Goal: Communication & Community: Answer question/provide support

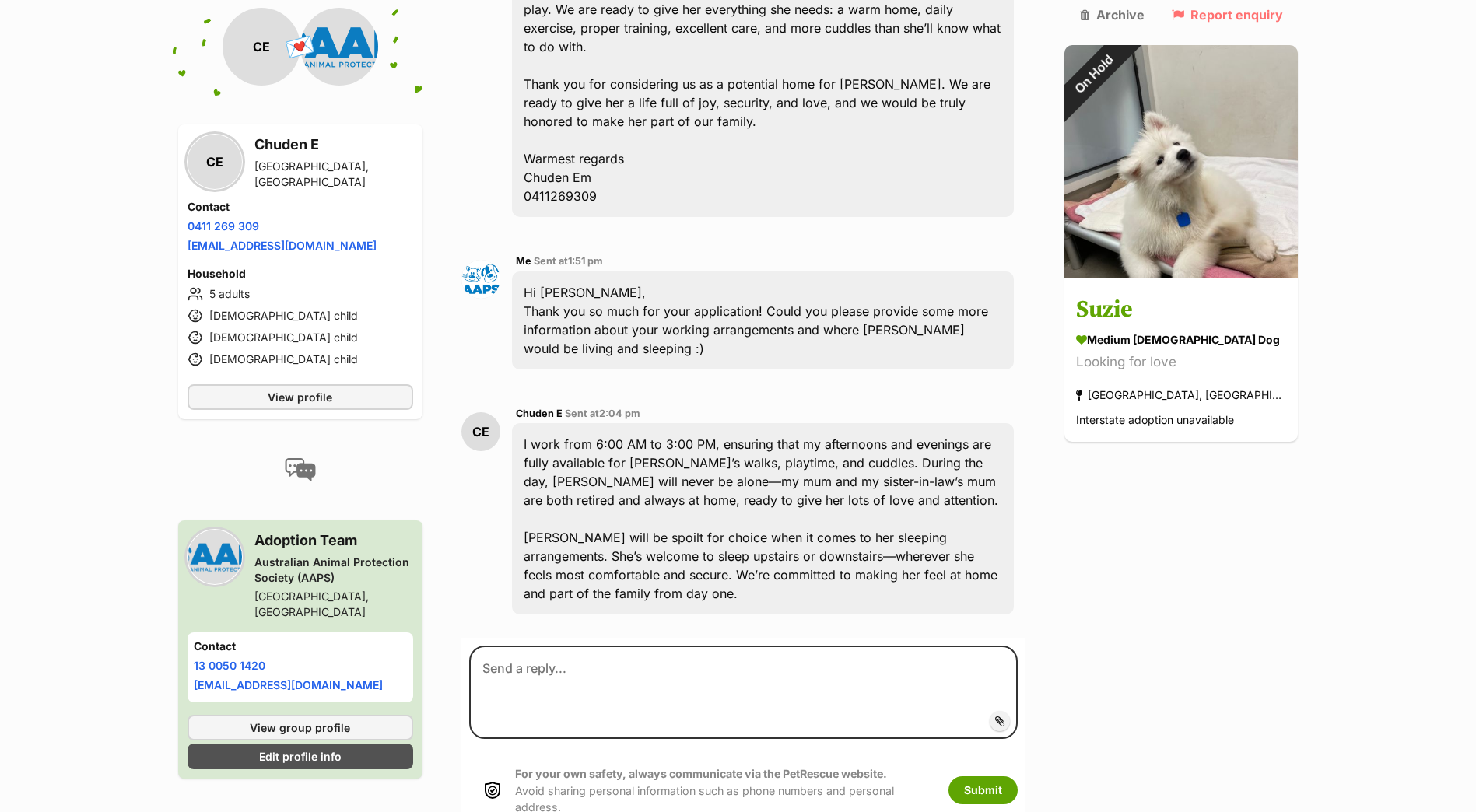
scroll to position [963, 0]
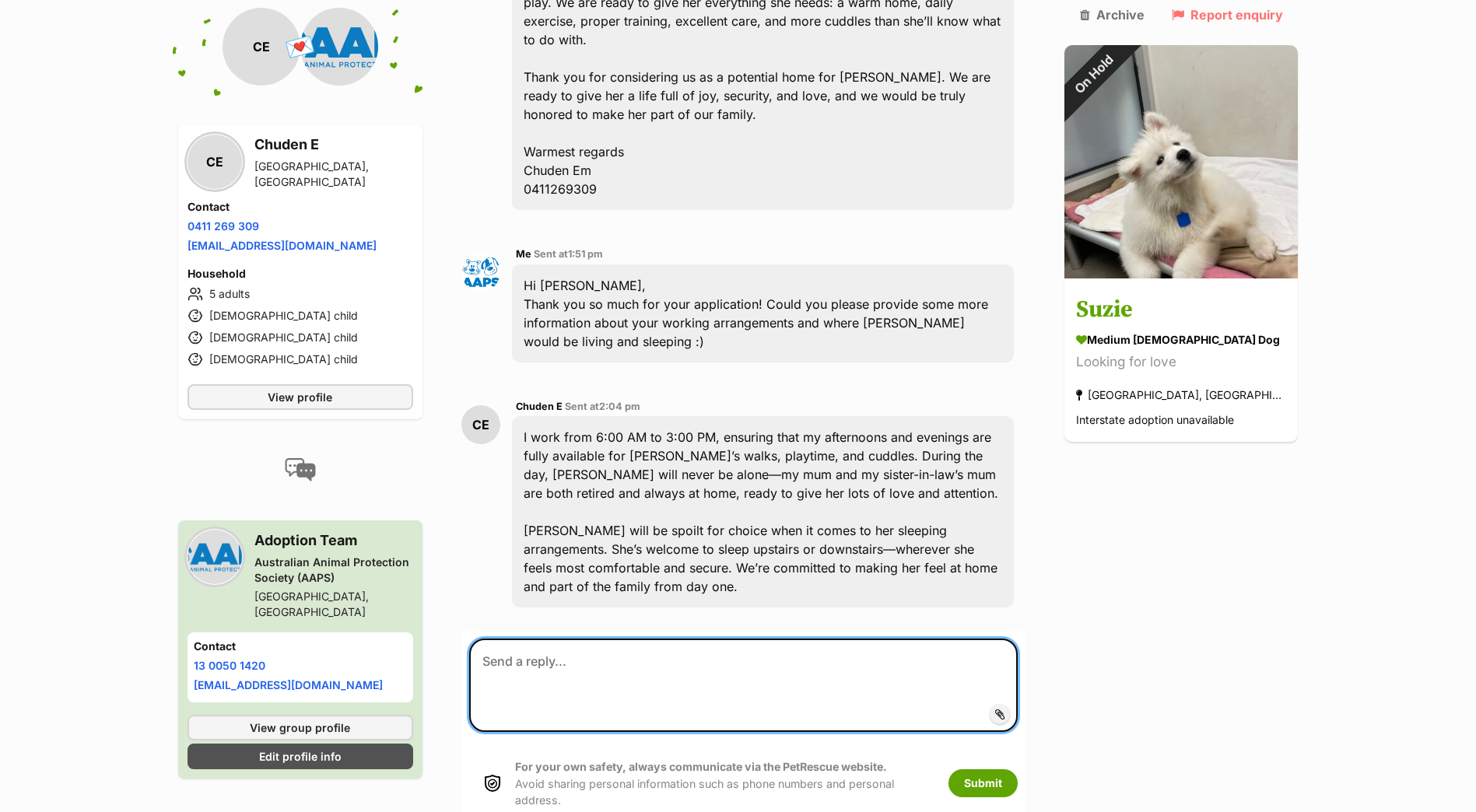
click at [534, 639] on textarea at bounding box center [744, 685] width 549 height 93
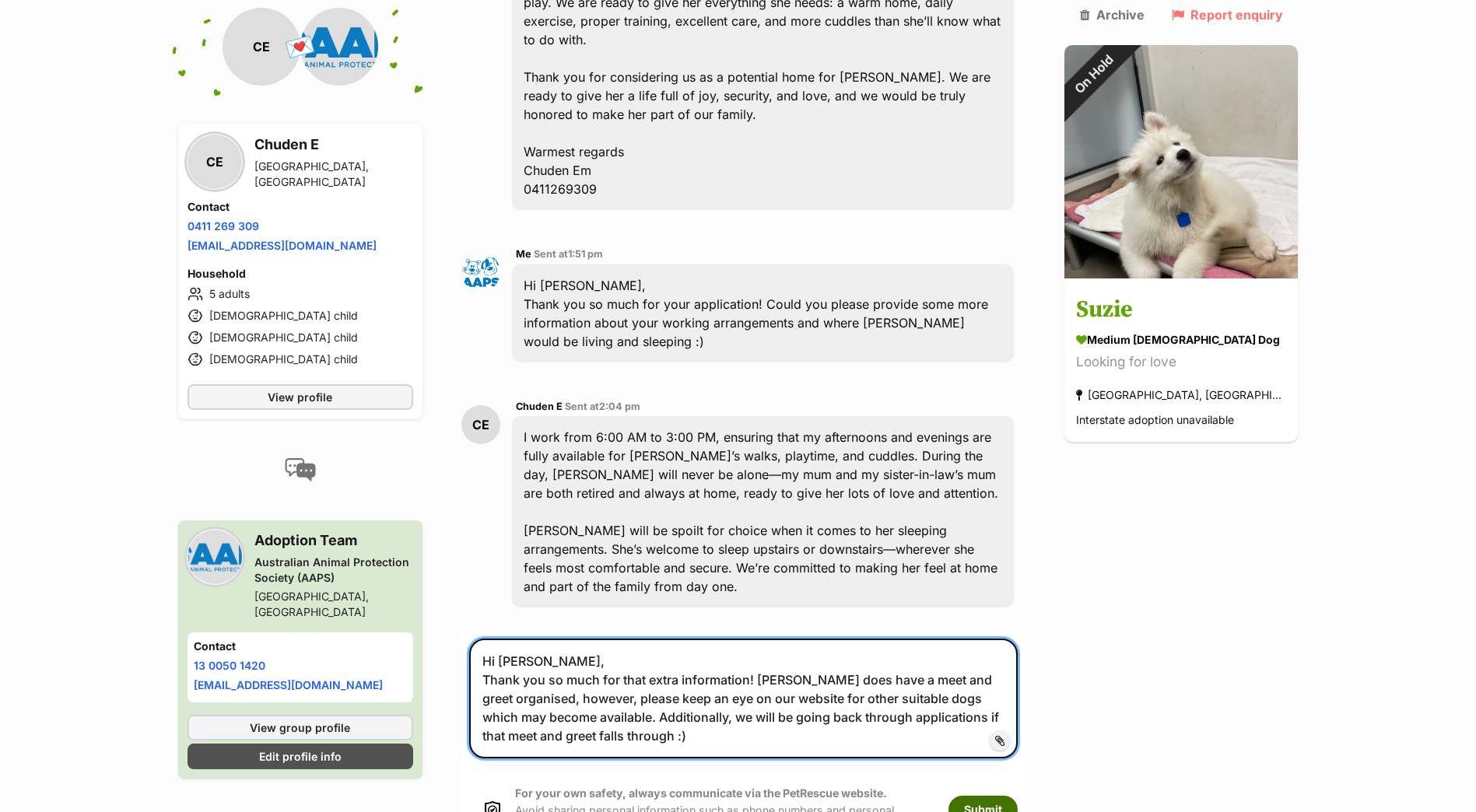
type textarea "Hi [PERSON_NAME], Thank you so much for that extra information! [PERSON_NAME] d…"
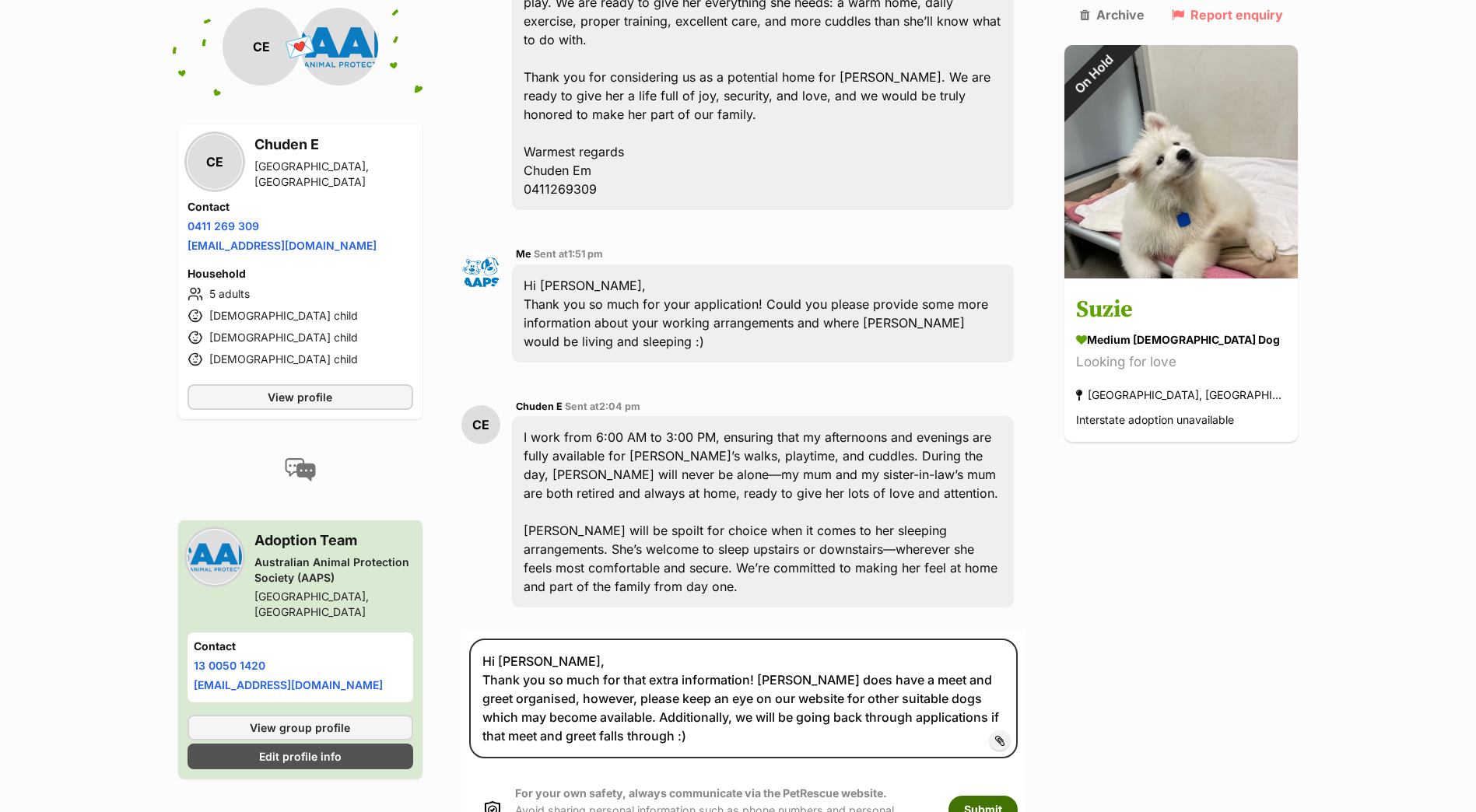
click at [1018, 796] on button "Submit" at bounding box center [982, 810] width 69 height 28
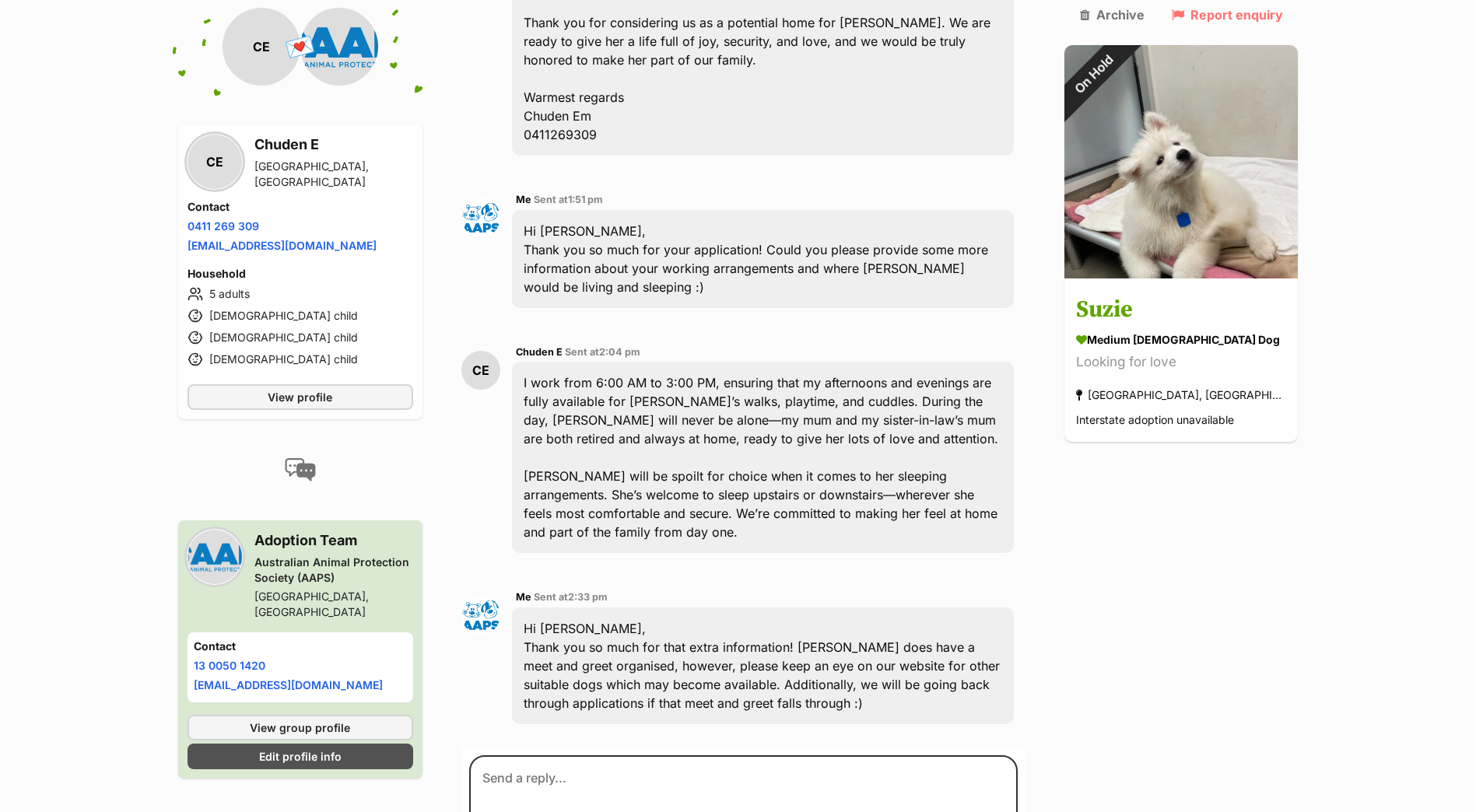
scroll to position [1171, 0]
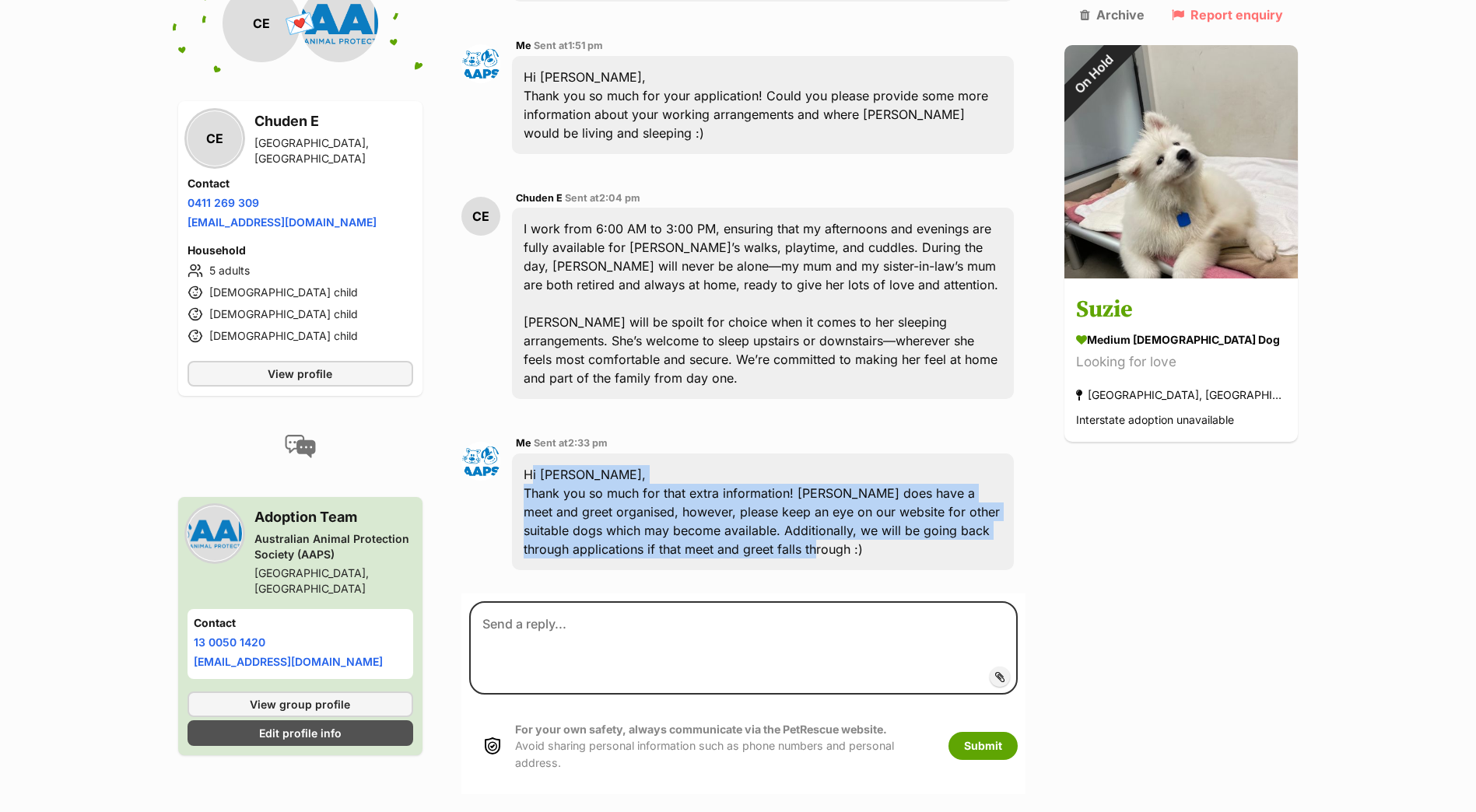
drag, startPoint x: 720, startPoint y: 450, endPoint x: 526, endPoint y: 384, distance: 204.9
click at [526, 453] on div "Hi Chuden, Thank you so much for that extra information! Suzie does have a meet…" at bounding box center [764, 511] width 503 height 116
copy div "Hi Chuden, Thank you so much for that extra information! Suzie does have a meet…"
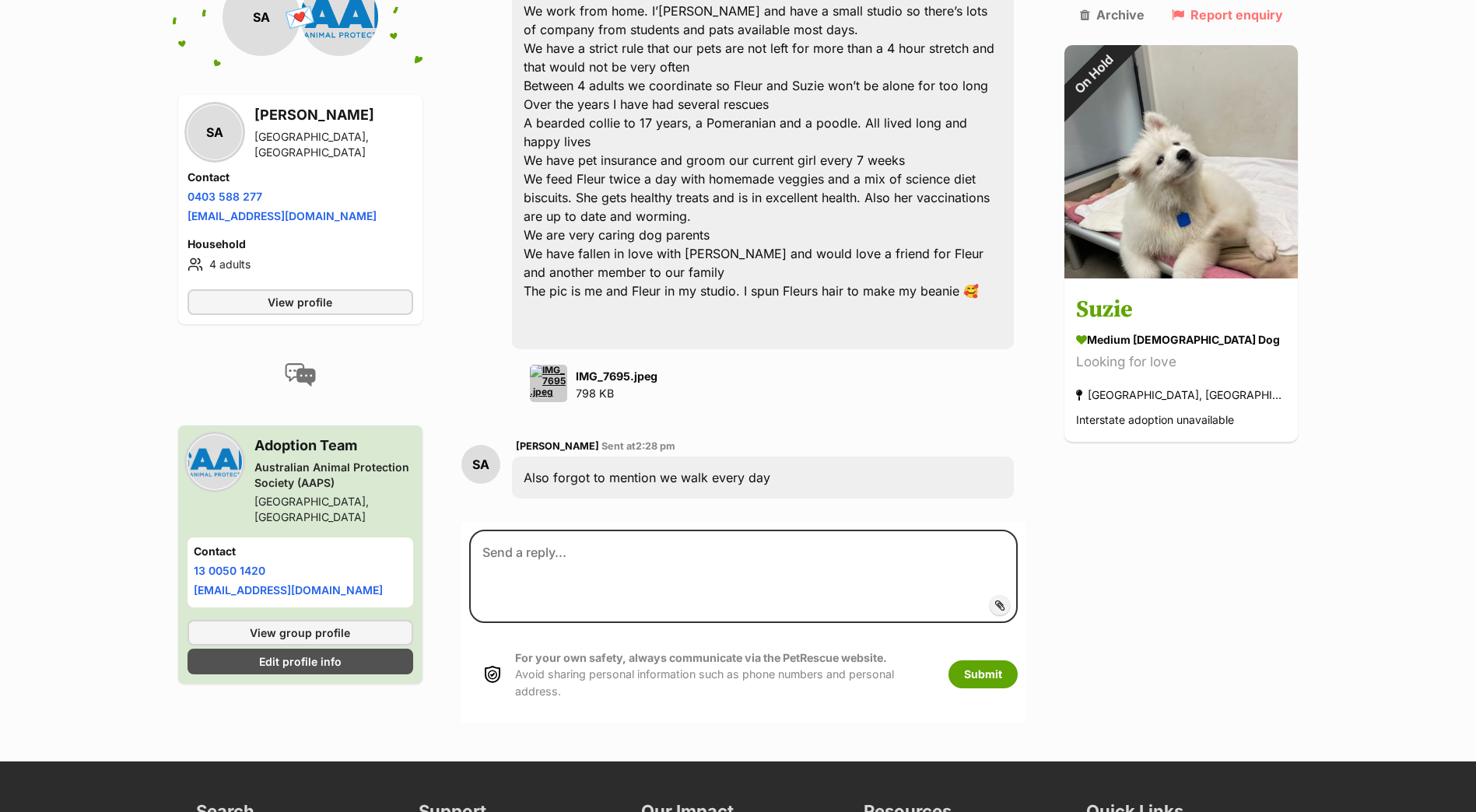
scroll to position [981, 0]
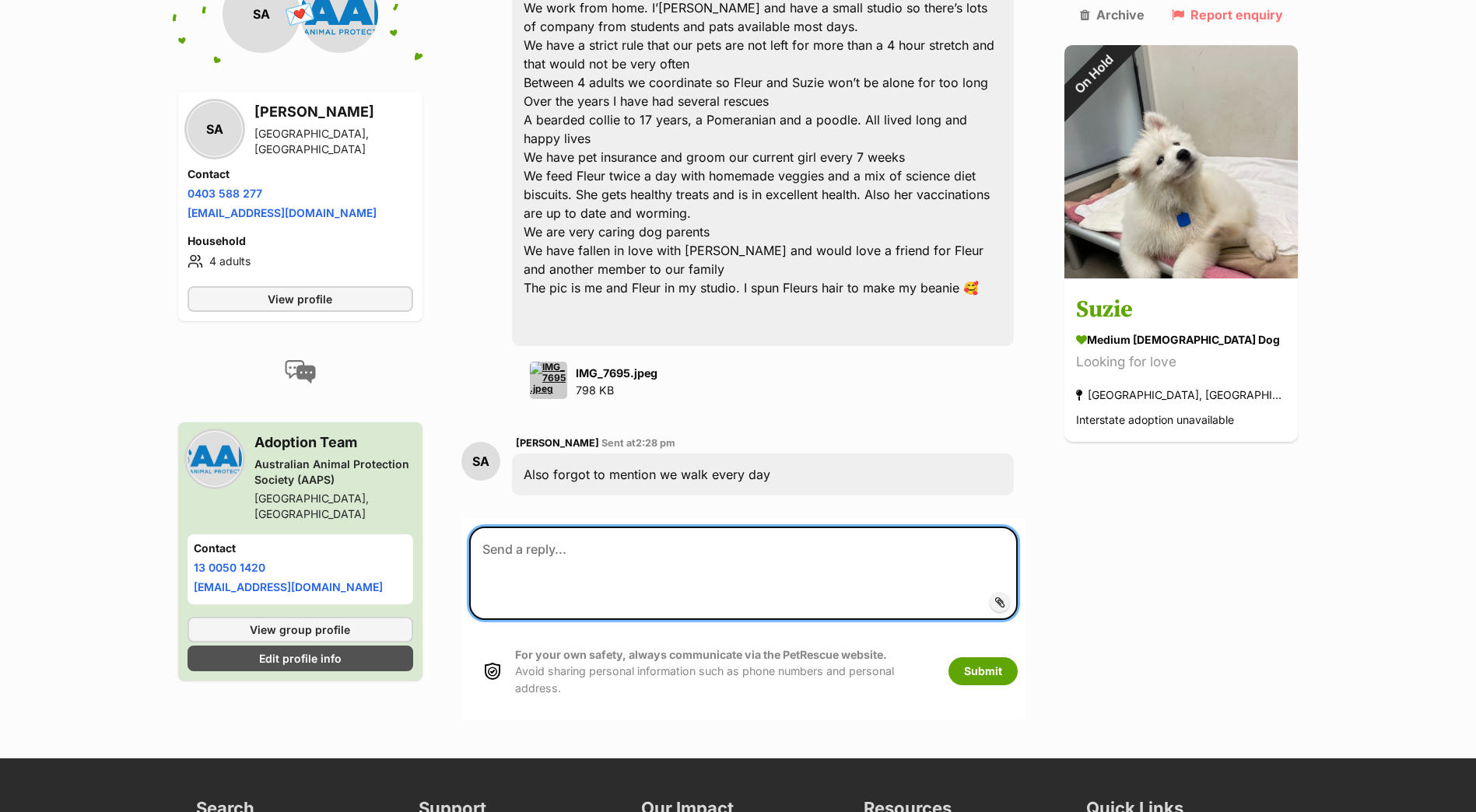
paste textarea "Hi [PERSON_NAME], Thank you so much for that extra information! [PERSON_NAME] d…"
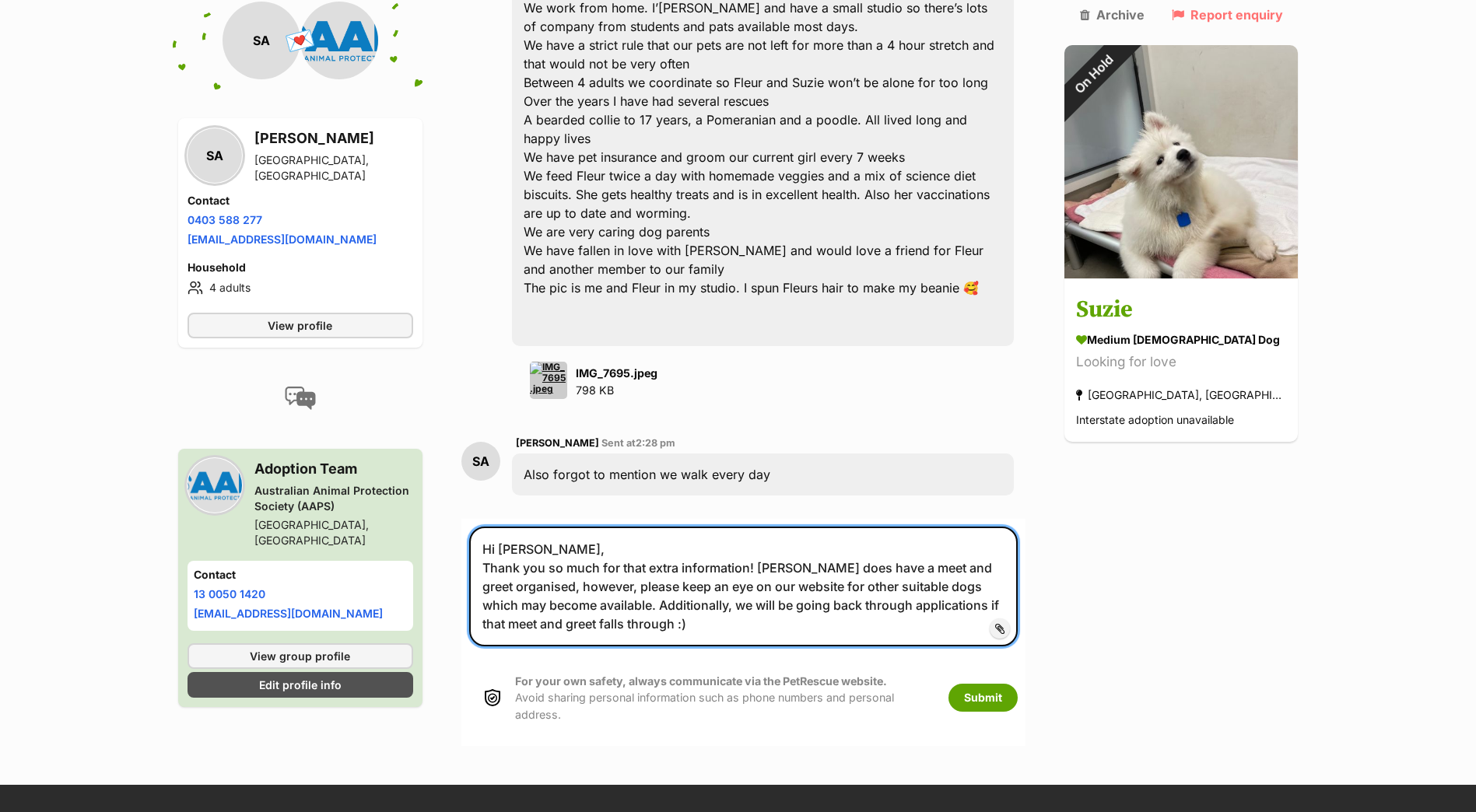
click at [555, 527] on textarea "Hi [PERSON_NAME], Thank you so much for that extra information! [PERSON_NAME] d…" at bounding box center [744, 587] width 549 height 120
type textarea "Hi [PERSON_NAME], Thank you so much for that extra information! [PERSON_NAME] d…"
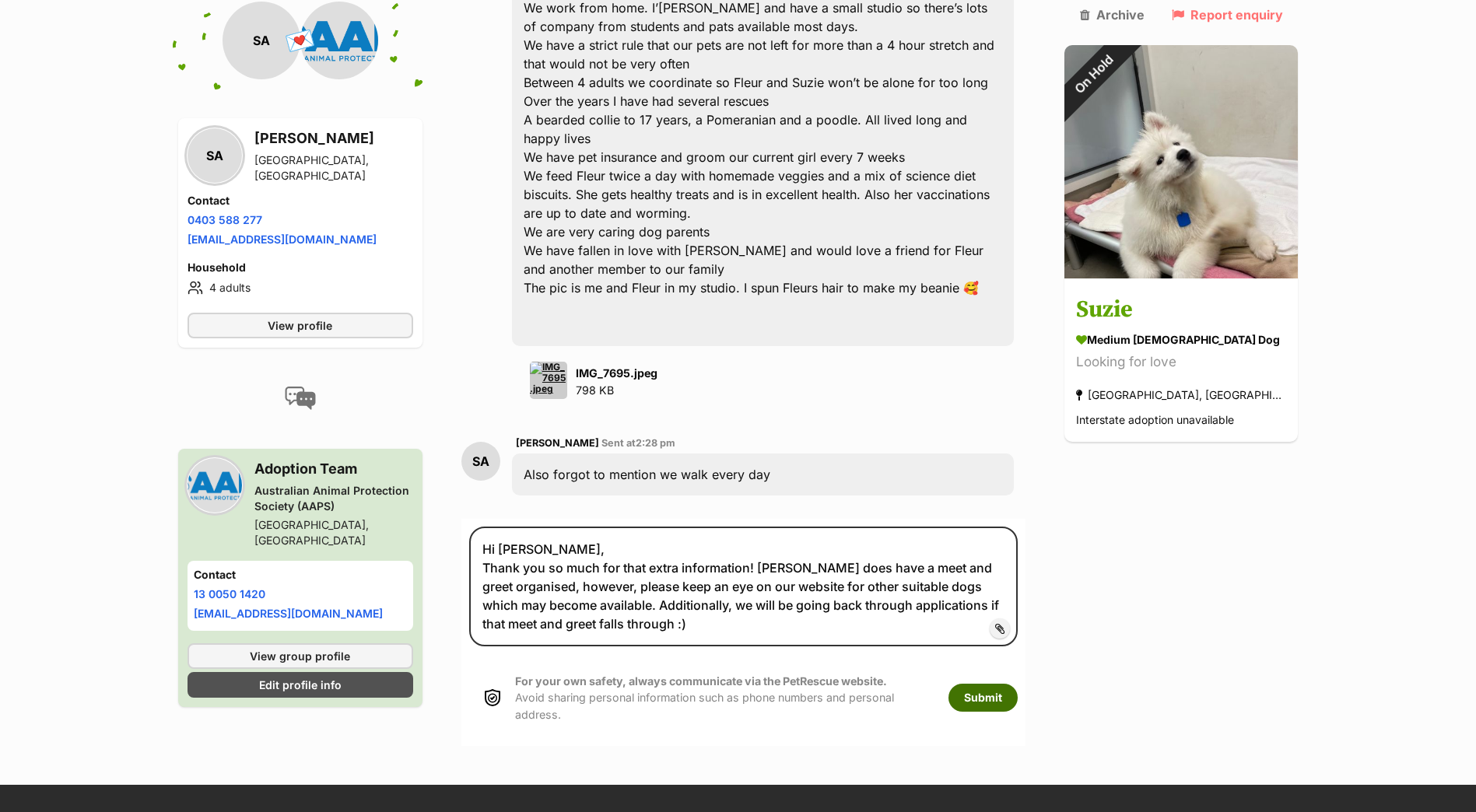
click at [1018, 683] on button "Submit" at bounding box center [982, 697] width 69 height 28
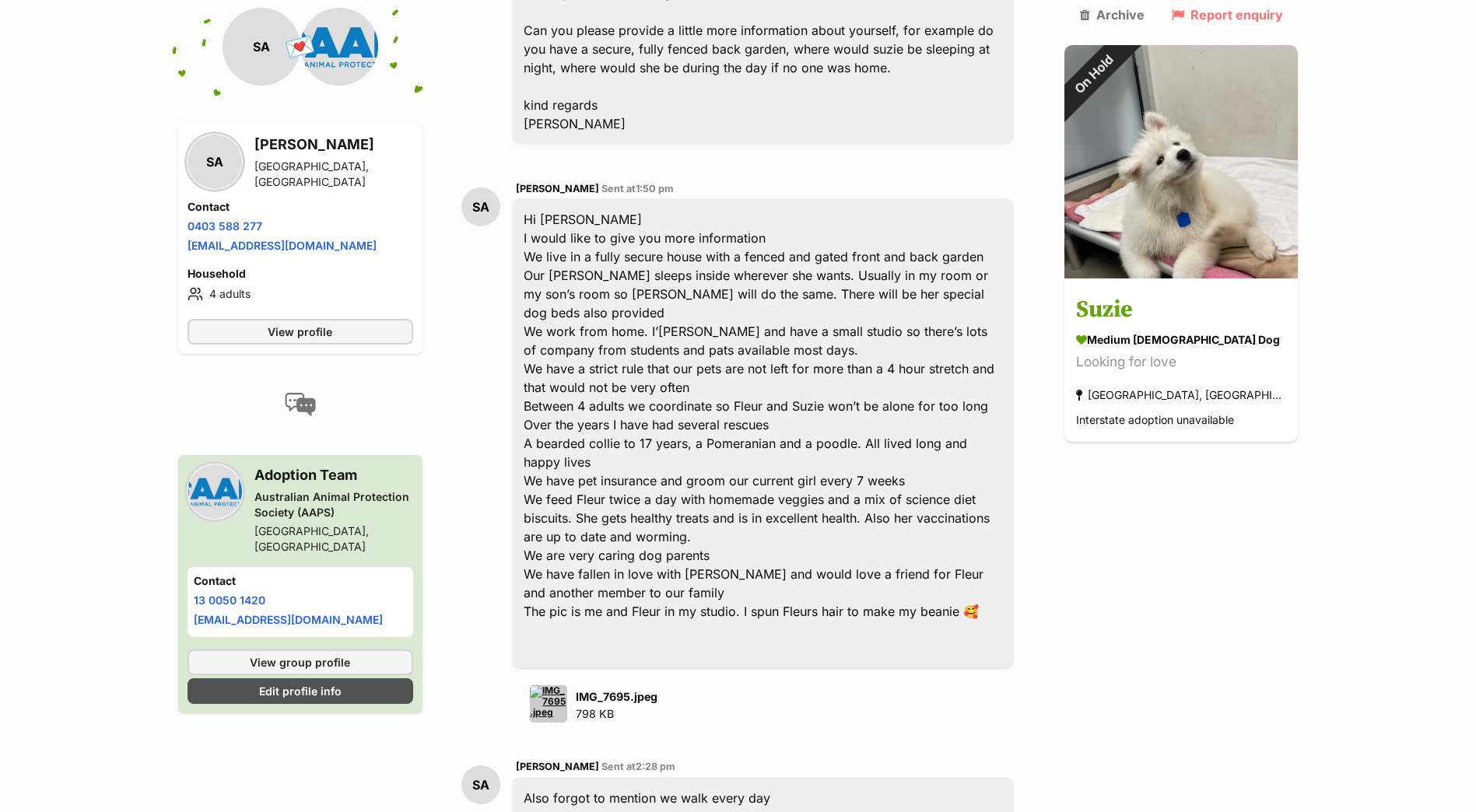
scroll to position [648, 0]
